Goal: Find specific page/section

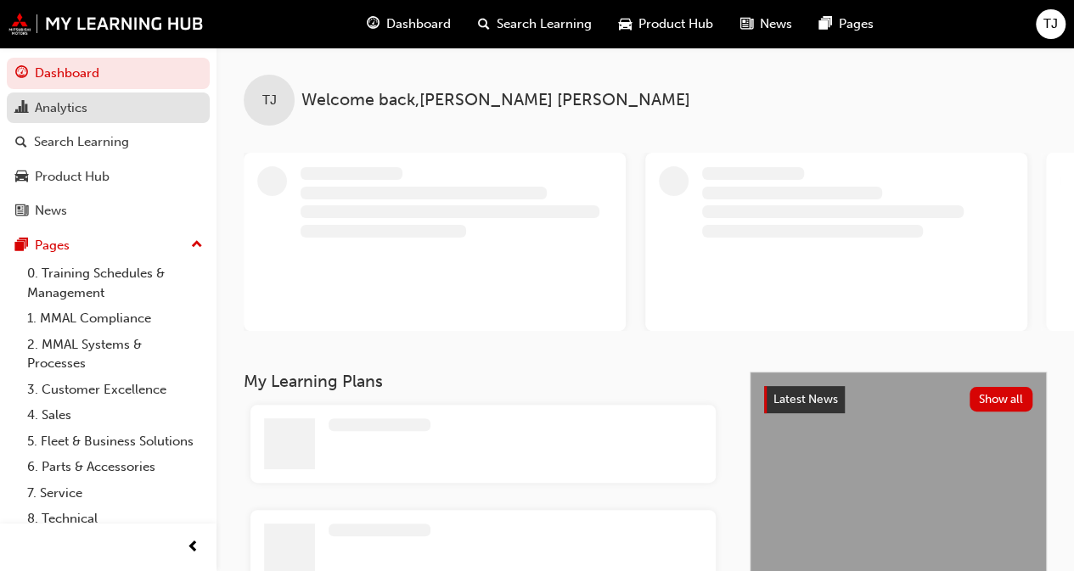
click at [98, 104] on div "Analytics" at bounding box center [108, 108] width 186 height 21
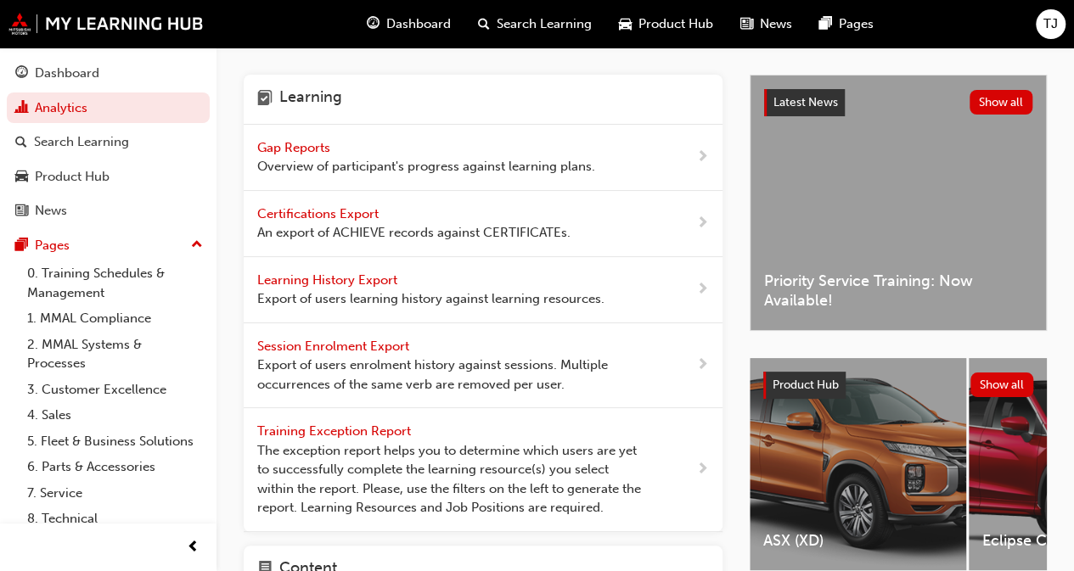
click at [318, 143] on span "Gap Reports" at bounding box center [295, 147] width 76 height 15
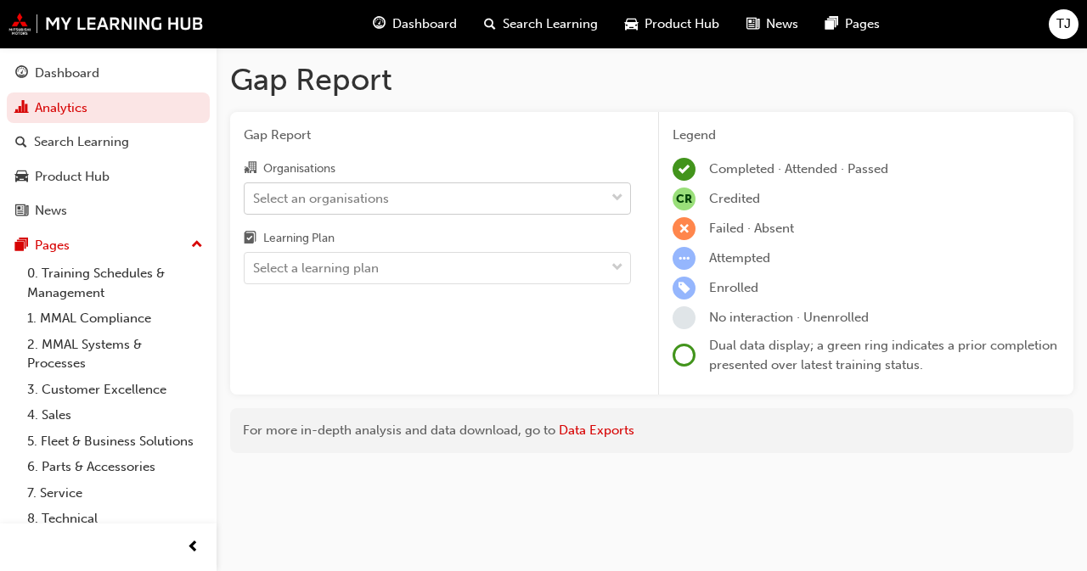
click at [329, 198] on div "Select an organisations" at bounding box center [321, 198] width 136 height 20
click at [255, 198] on input "Organisations Select an organisations" at bounding box center [254, 197] width 2 height 14
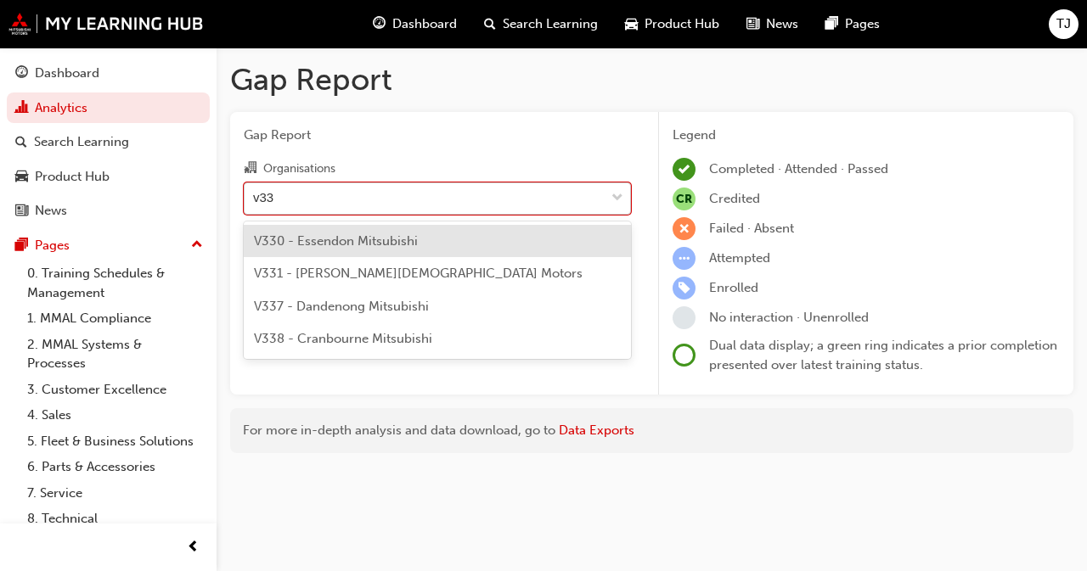
type input "v330"
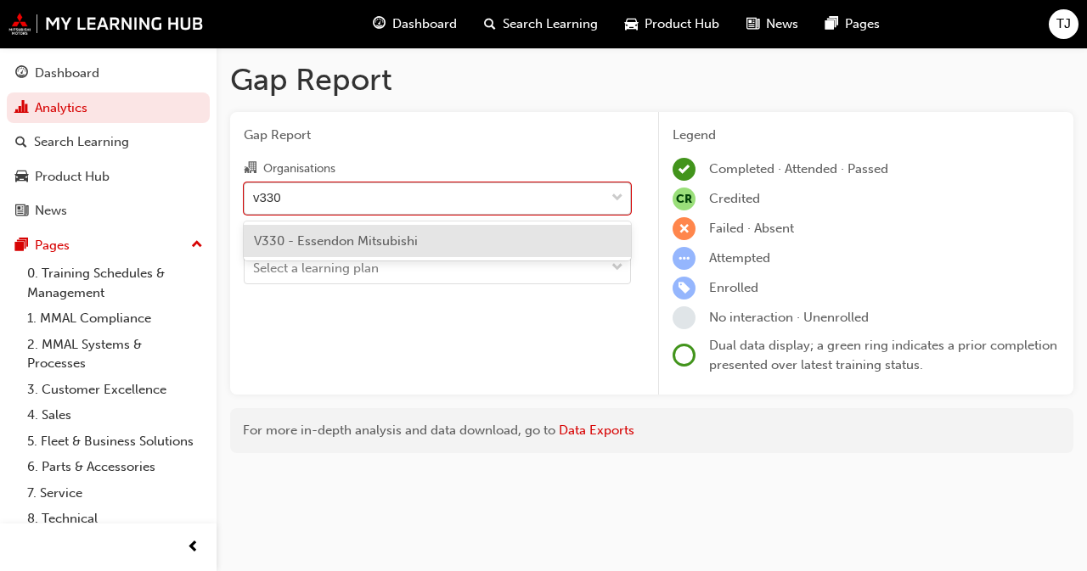
click at [313, 235] on span "V330 - Essendon Mitsubishi" at bounding box center [336, 240] width 164 height 15
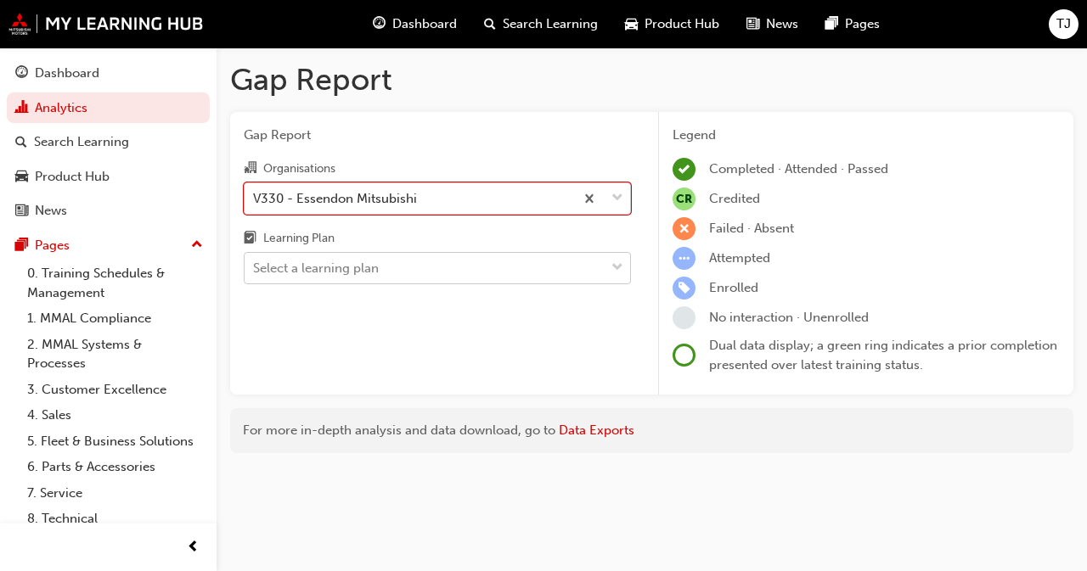
click at [312, 263] on div "Select a learning plan" at bounding box center [316, 269] width 126 height 20
click at [255, 263] on input "Learning Plan Select a learning plan" at bounding box center [254, 268] width 2 height 14
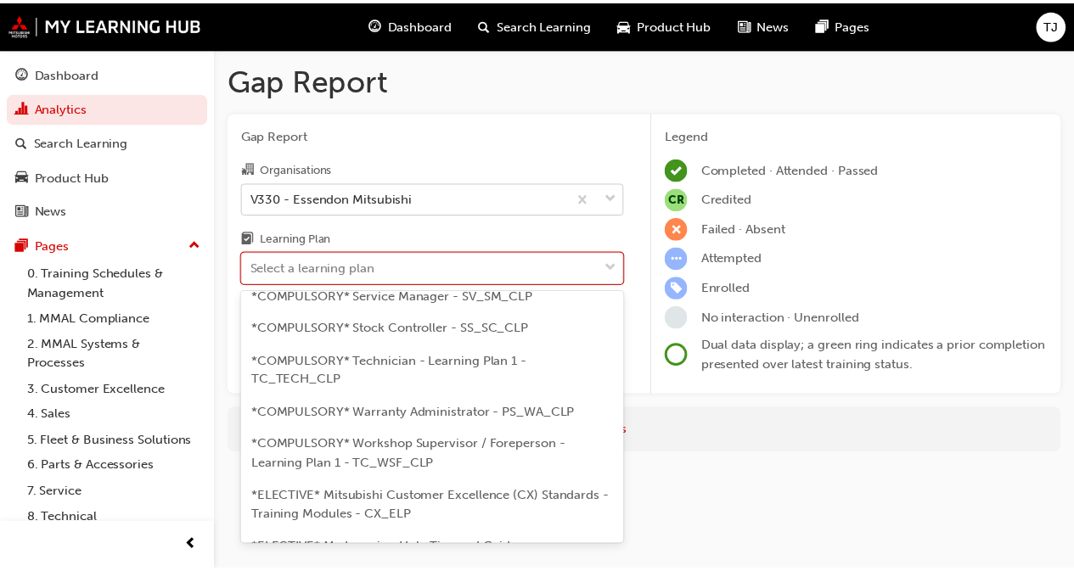
scroll to position [764, 0]
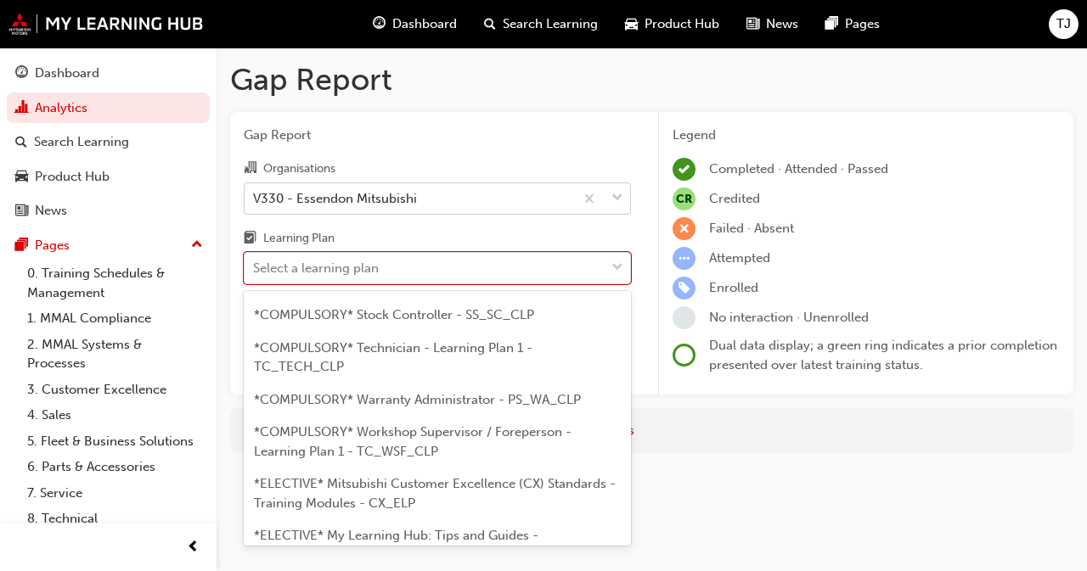
click at [357, 257] on span "*COMPULSORY* Service Advisor - PS_SA_CLP" at bounding box center [390, 249] width 273 height 15
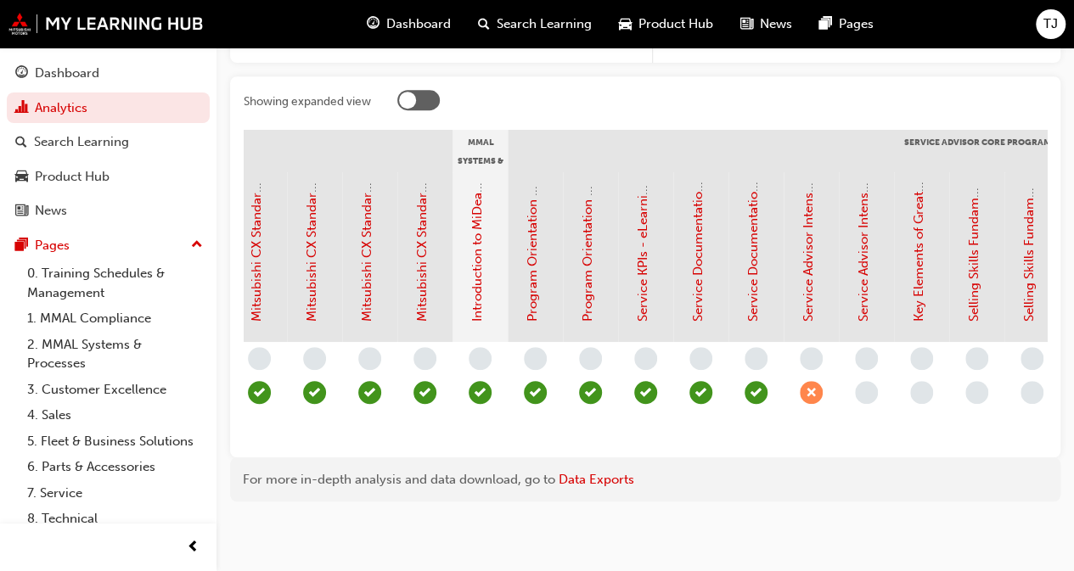
scroll to position [0, 1412]
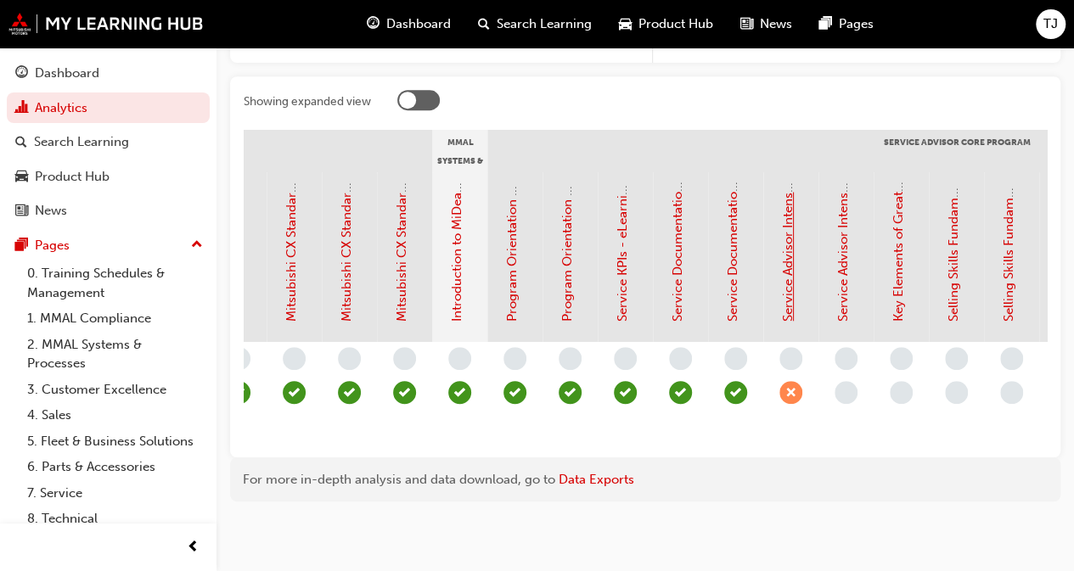
click at [790, 261] on link "Service Advisor Intensive - Face to Face Instructor Led Training (Service Advis…" at bounding box center [787, 42] width 15 height 559
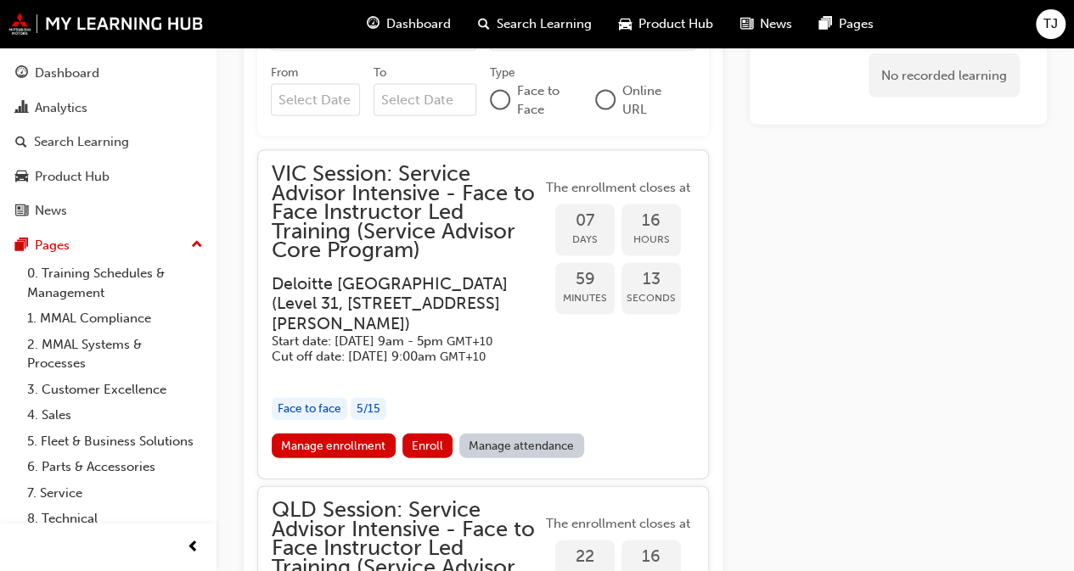
scroll to position [1732, 0]
